Goal: Navigation & Orientation: Find specific page/section

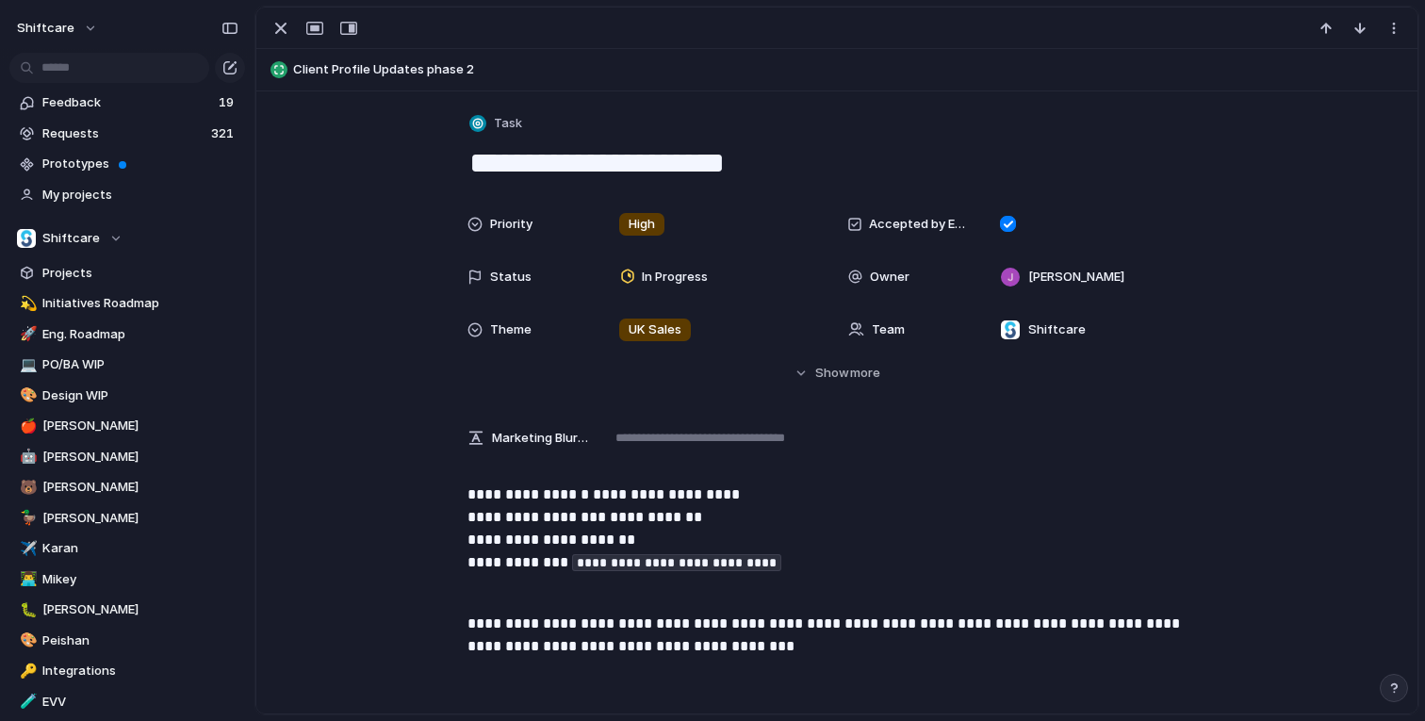
scroll to position [552, 0]
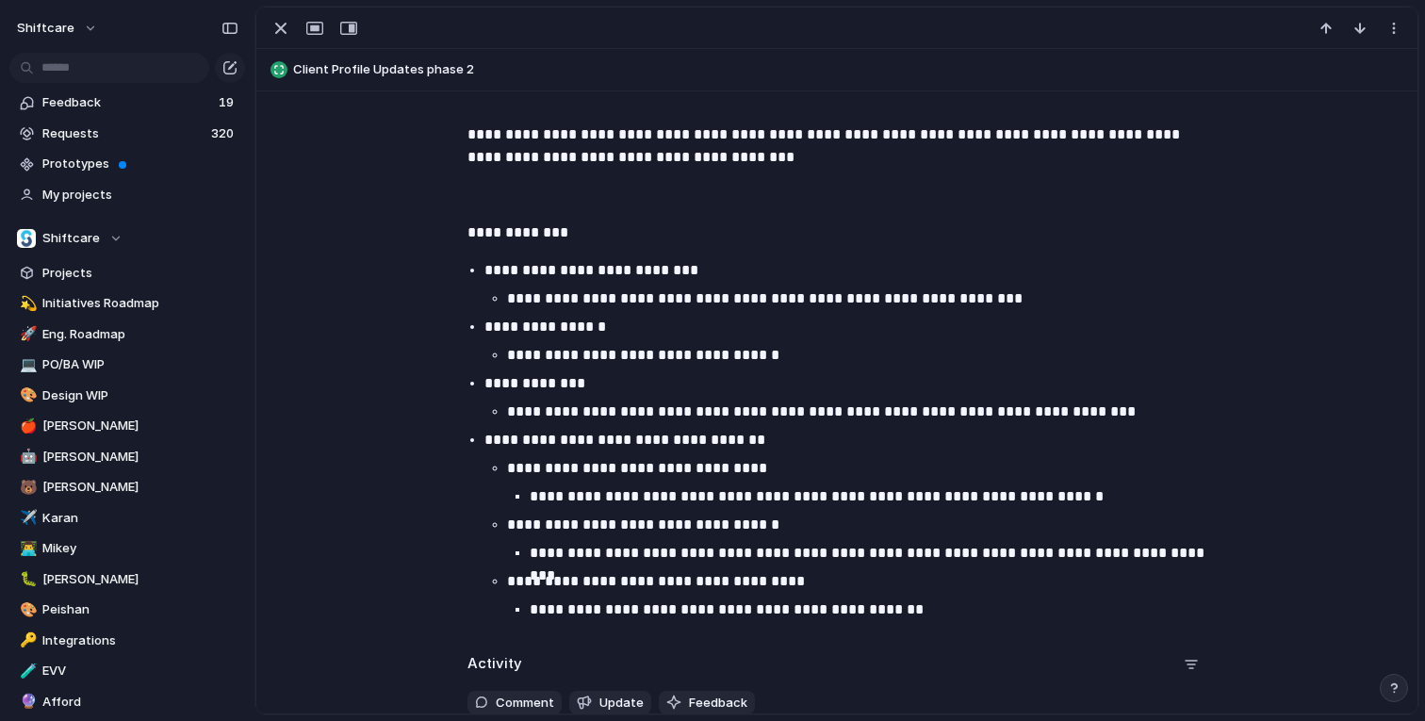
scroll to position [782, 0]
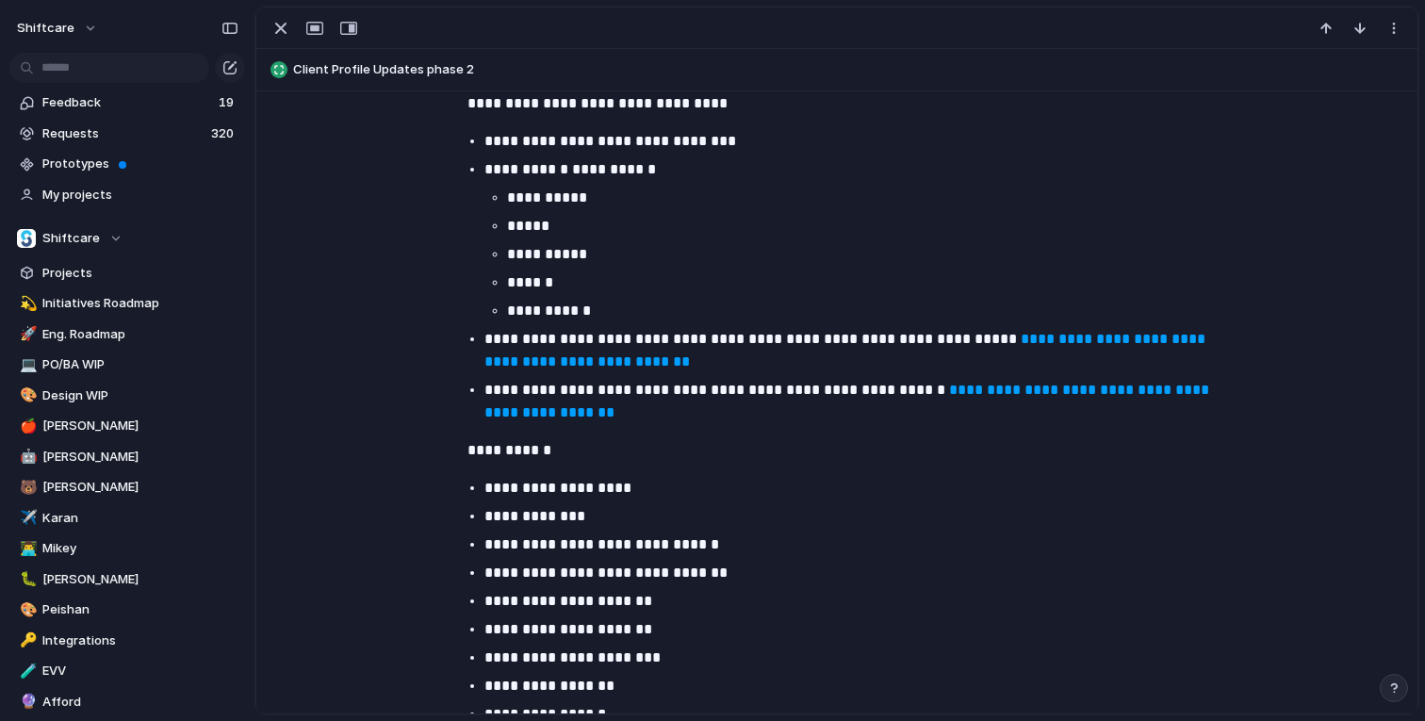
scroll to position [573, 0]
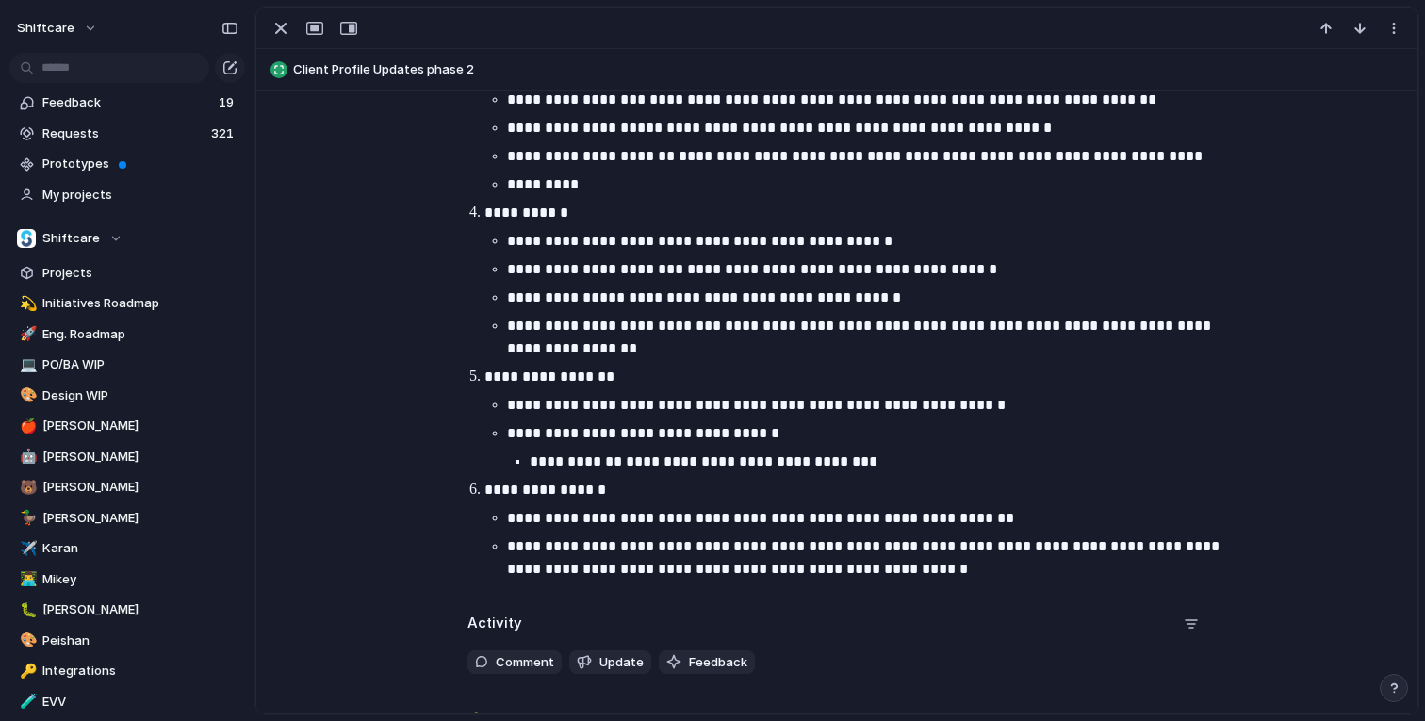
scroll to position [1004, 0]
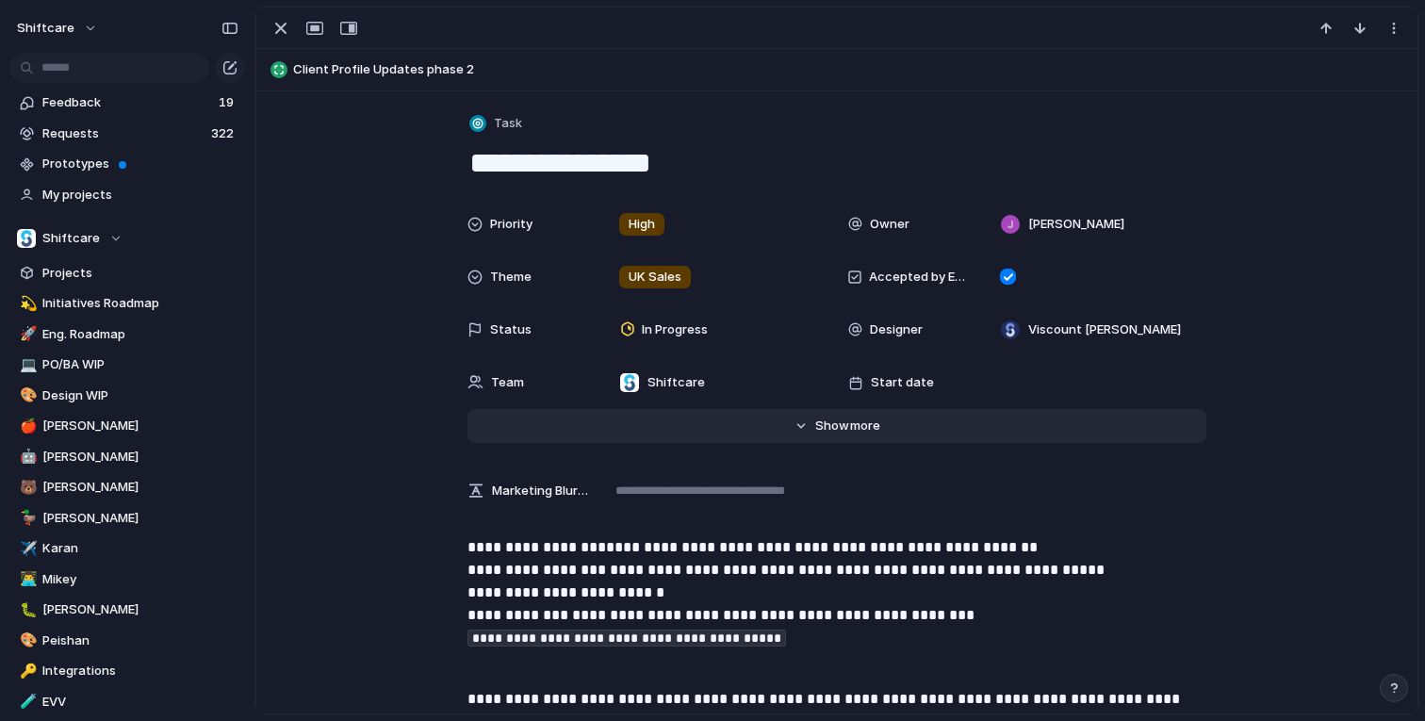
click at [705, 436] on button "Hide Show more" at bounding box center [837, 426] width 739 height 34
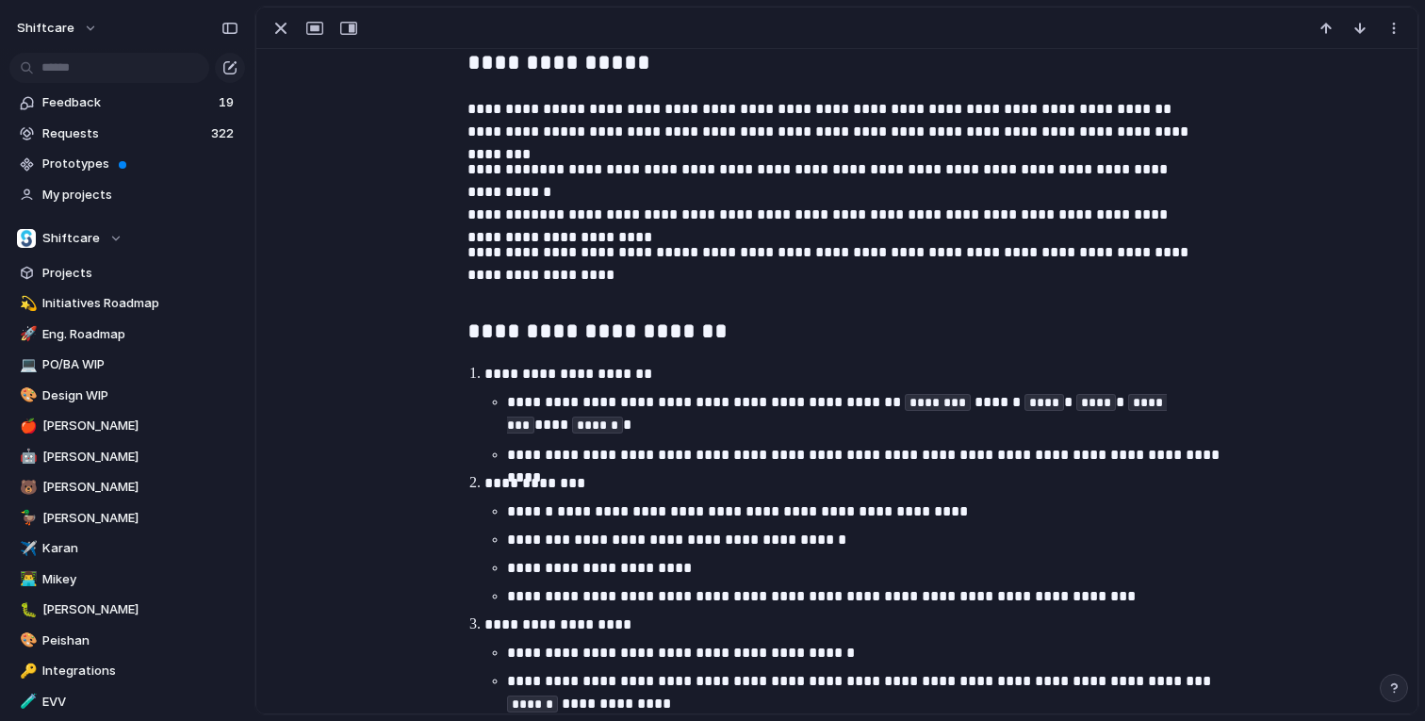
scroll to position [1072, 0]
